Goal: Find specific page/section: Find specific page/section

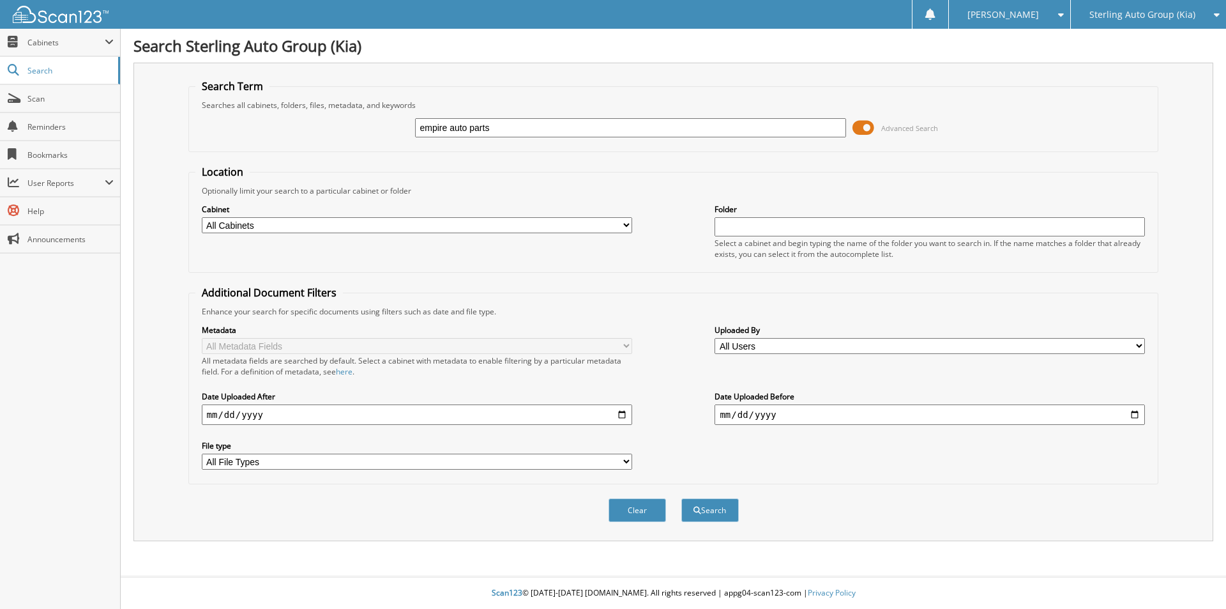
type input "empire auto parts"
click at [681, 498] on button "Search" at bounding box center [709, 510] width 57 height 24
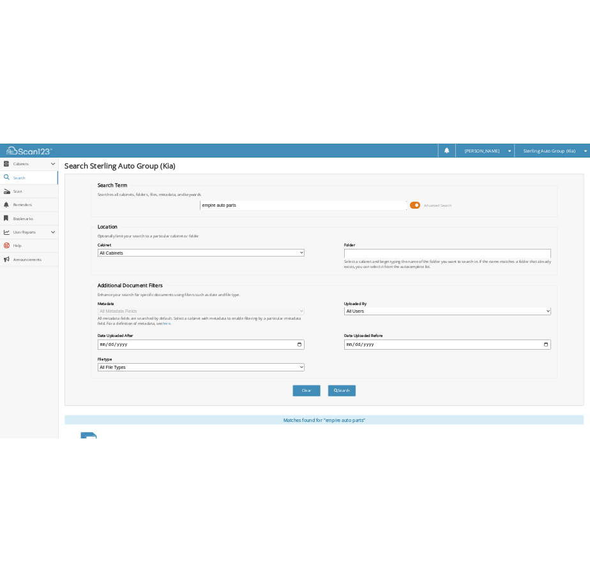
scroll to position [176, 0]
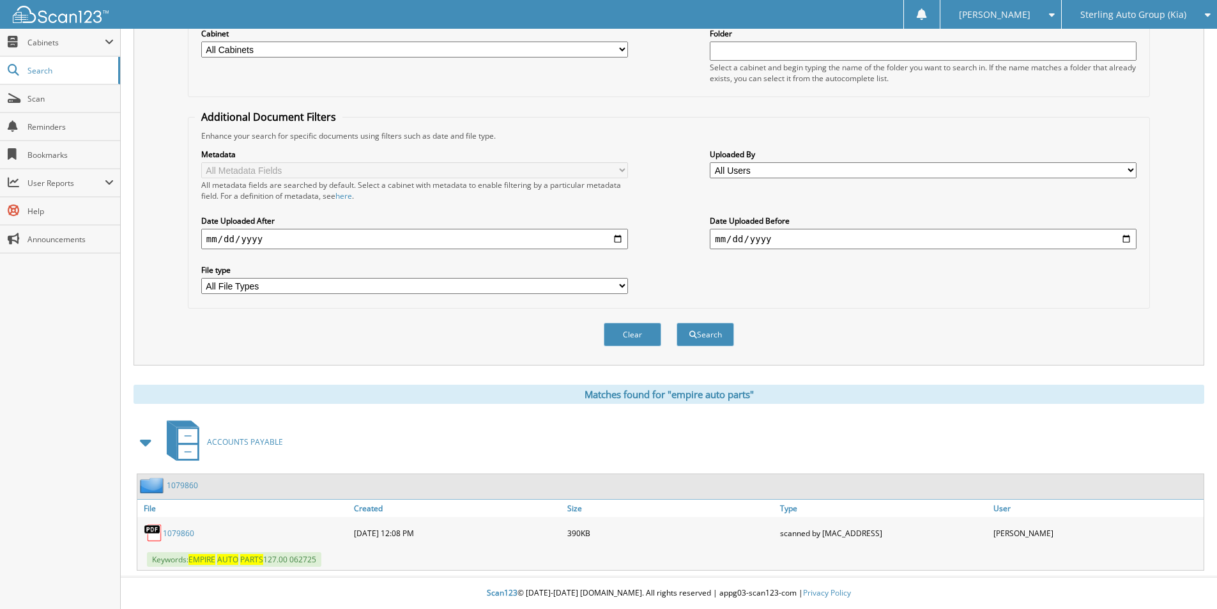
click at [177, 536] on link "1079860" at bounding box center [178, 533] width 31 height 11
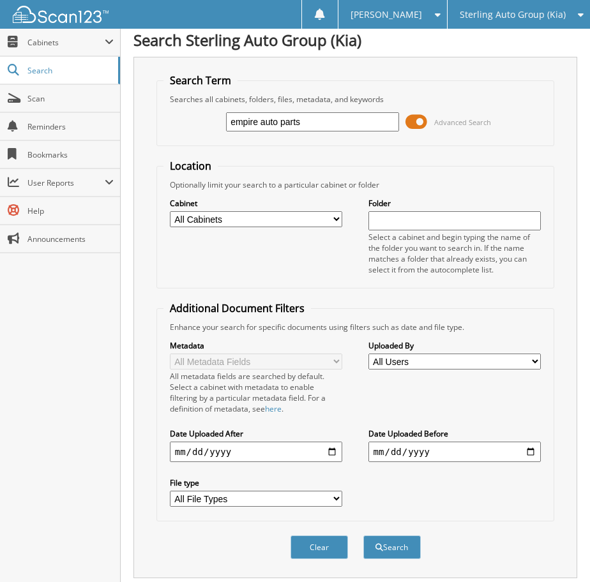
scroll to position [0, 0]
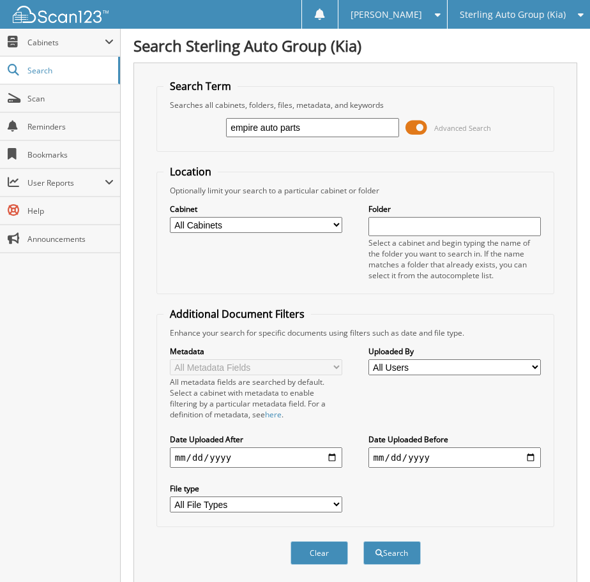
drag, startPoint x: 310, startPoint y: 130, endPoint x: 576, endPoint y: 194, distance: 274.0
click at [40, 117] on body "[PERSON_NAME] Settings Logout Sterling Auto Group (Kia) Sterling Automart LLC (…" at bounding box center [295, 415] width 590 height 830
type input "6268387"
click at [363, 542] on button "Search" at bounding box center [391, 554] width 57 height 24
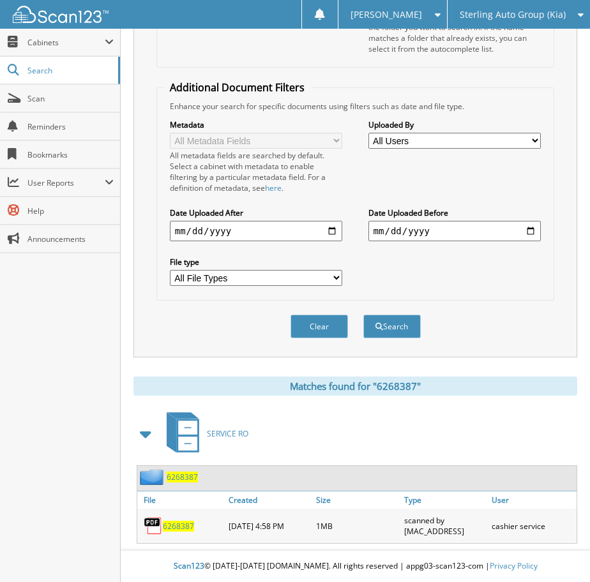
scroll to position [227, 0]
click at [184, 517] on div "6268387" at bounding box center [181, 526] width 88 height 28
click at [181, 524] on span "6268387" at bounding box center [178, 526] width 31 height 11
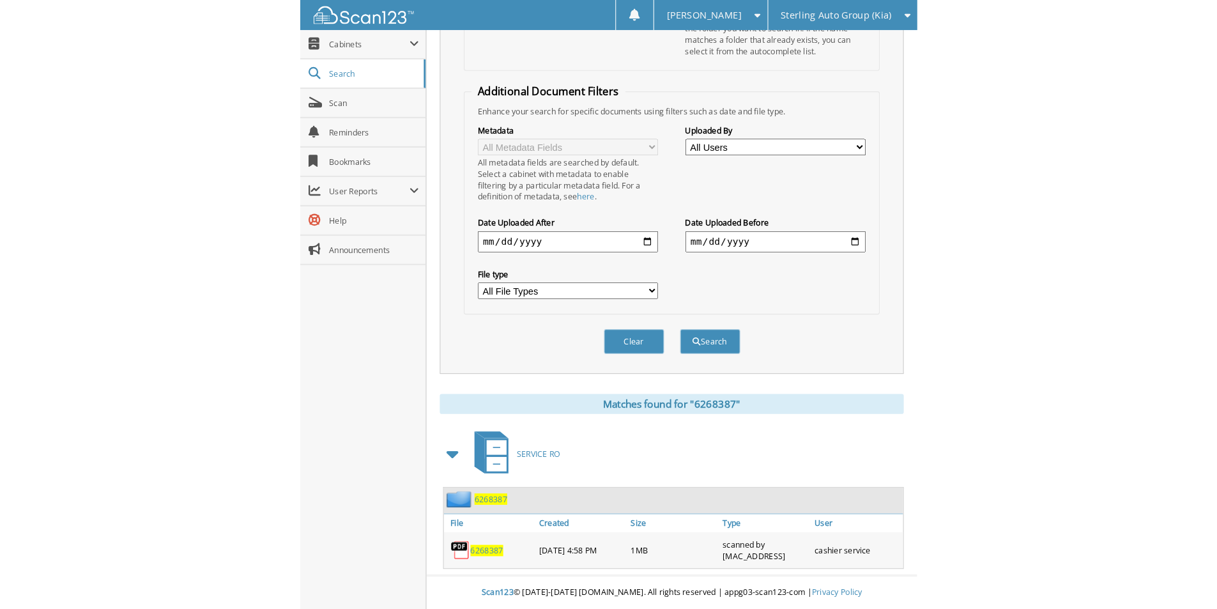
scroll to position [155, 0]
